Goal: Task Accomplishment & Management: Manage account settings

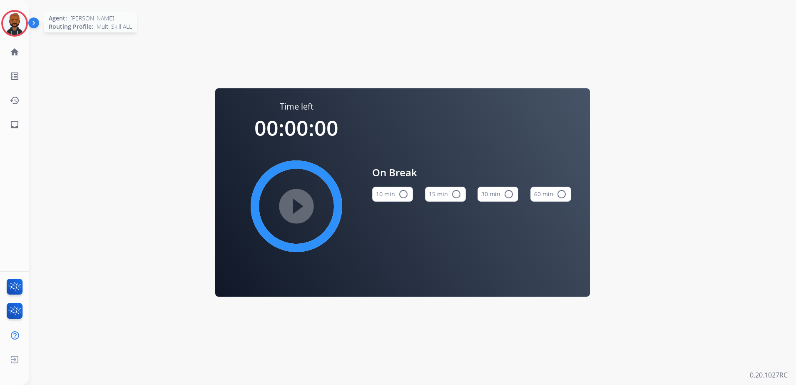
click at [15, 21] on img at bounding box center [14, 23] width 23 height 23
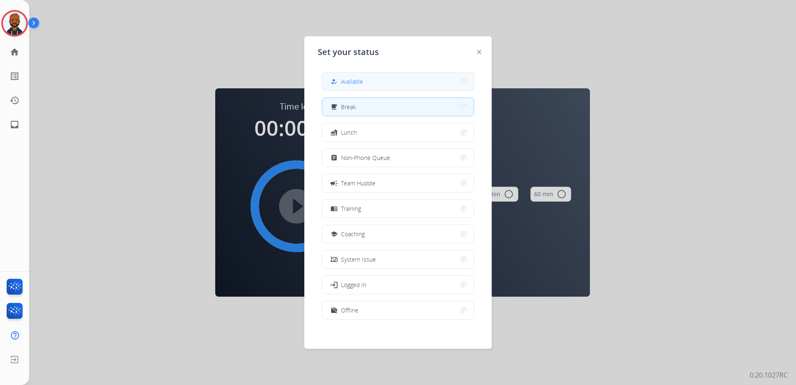
click at [329, 86] on button "how_to_reg Available" at bounding box center [398, 81] width 152 height 18
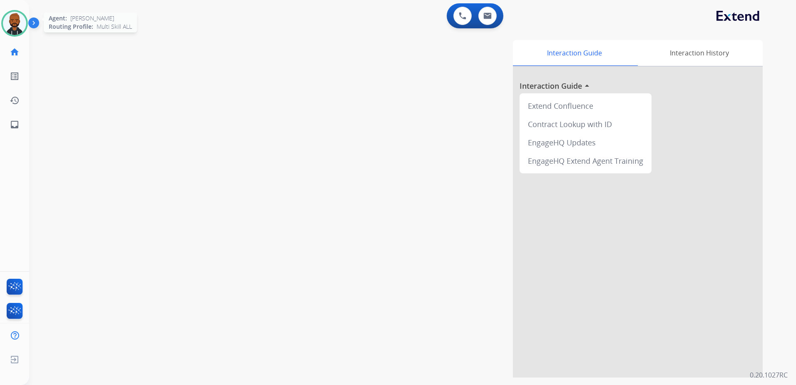
click at [14, 27] on img at bounding box center [14, 23] width 23 height 23
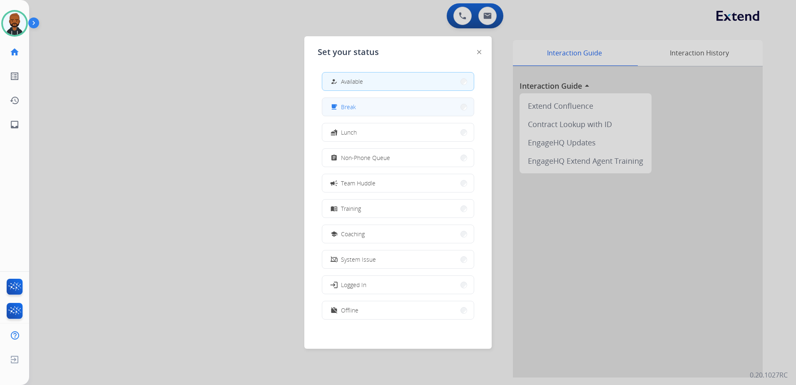
click at [350, 101] on button "free_breakfast Break" at bounding box center [398, 107] width 152 height 18
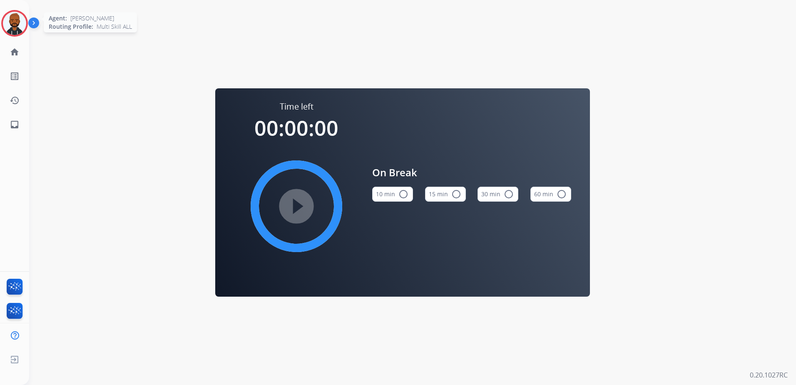
click at [15, 21] on img at bounding box center [14, 23] width 23 height 23
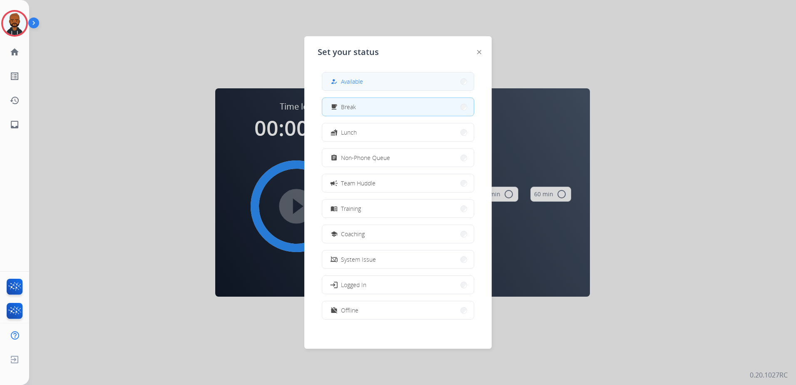
click at [365, 86] on button "how_to_reg Available" at bounding box center [398, 81] width 152 height 18
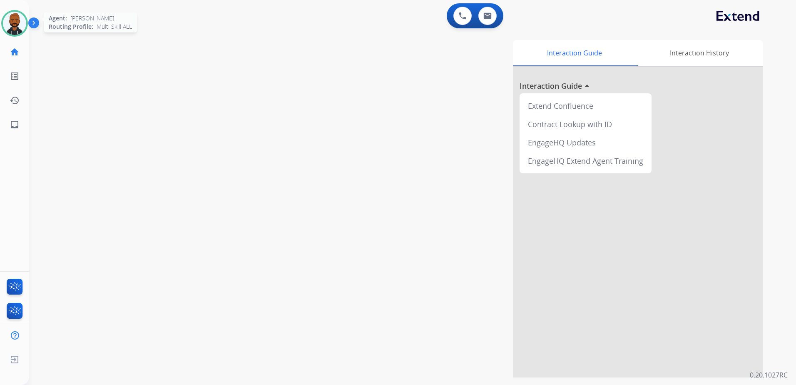
click at [22, 20] on img at bounding box center [14, 23] width 23 height 23
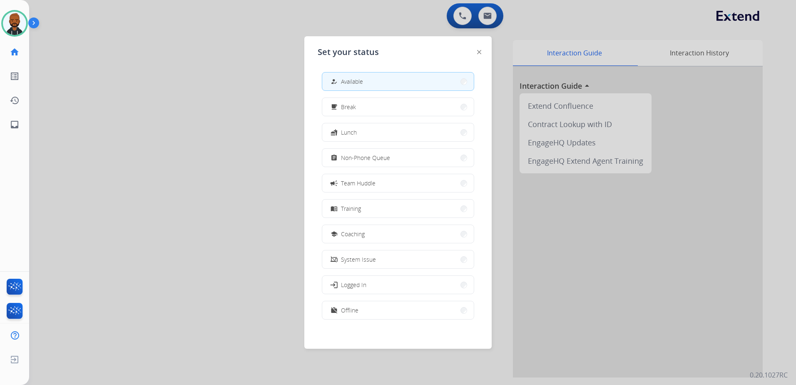
scroll to position [2, 0]
click at [358, 305] on span "Offline" at bounding box center [349, 307] width 17 height 9
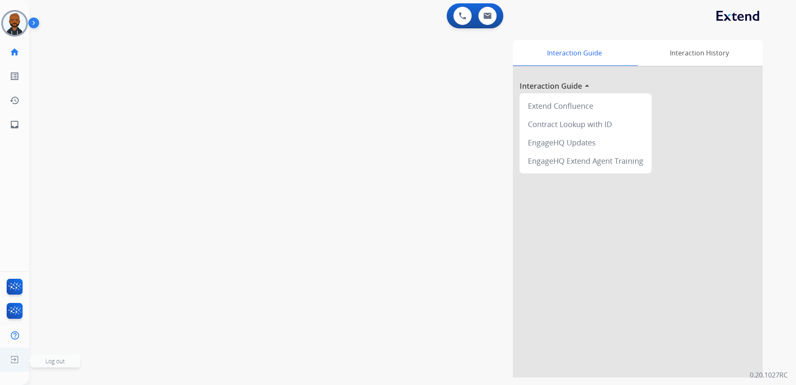
click at [14, 361] on img at bounding box center [14, 359] width 15 height 16
click at [15, 358] on img at bounding box center [14, 359] width 15 height 16
